Goal: Transaction & Acquisition: Register for event/course

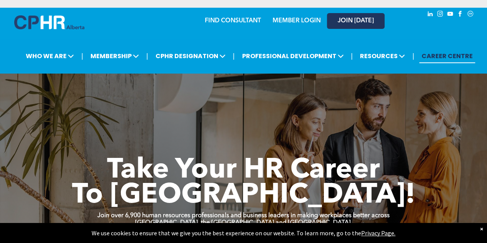
click at [343, 21] on span "JOIN [DATE]" at bounding box center [355, 20] width 36 height 7
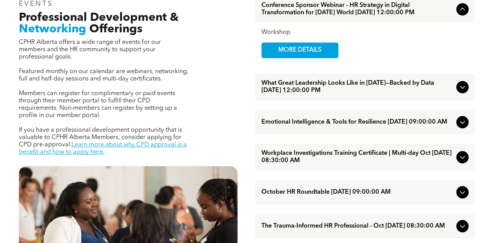
scroll to position [192, 0]
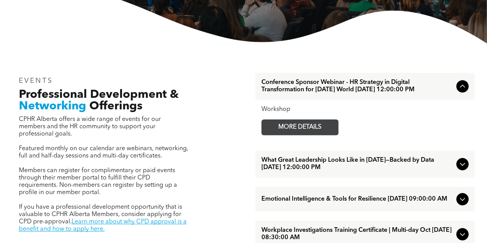
click at [289, 132] on span "MORE DETAILS" at bounding box center [299, 127] width 61 height 15
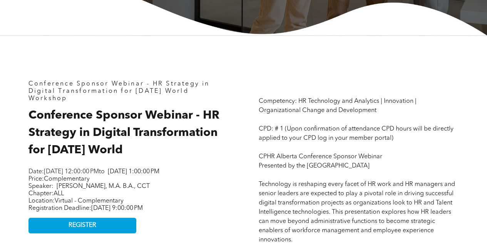
scroll to position [346, 0]
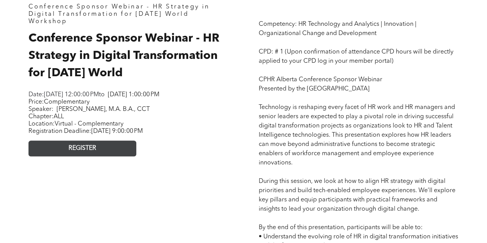
click at [100, 156] on link "REGISTER" at bounding box center [82, 148] width 108 height 16
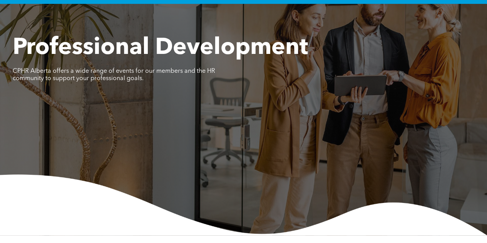
scroll to position [0, 0]
